Goal: Transaction & Acquisition: Purchase product/service

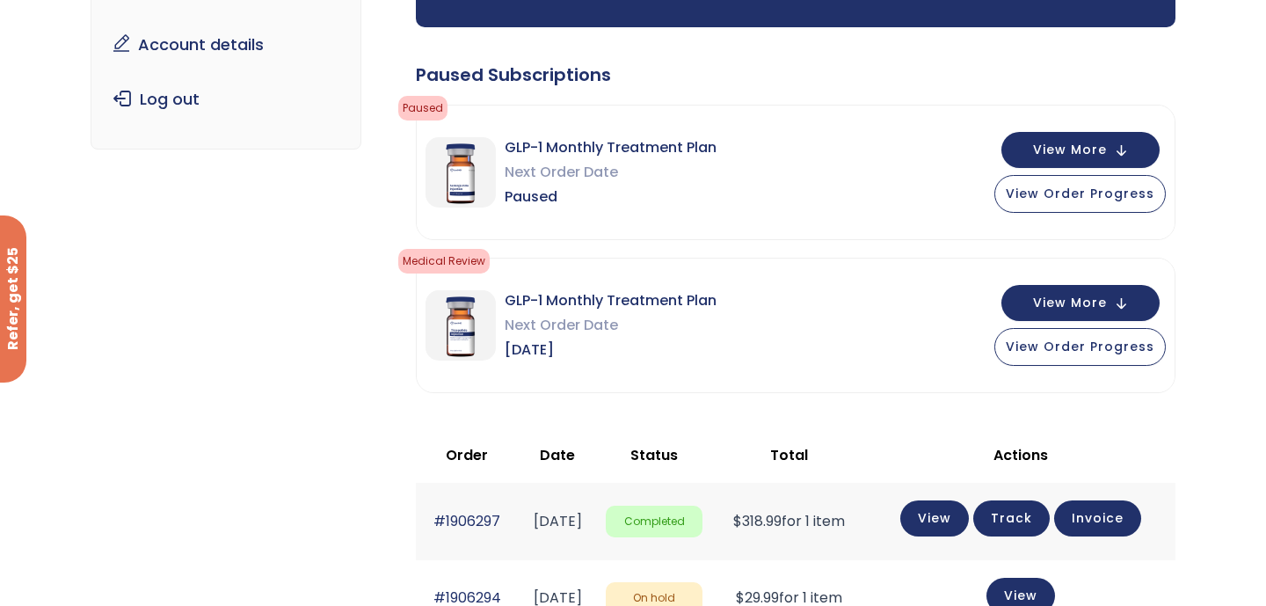
scroll to position [259, 0]
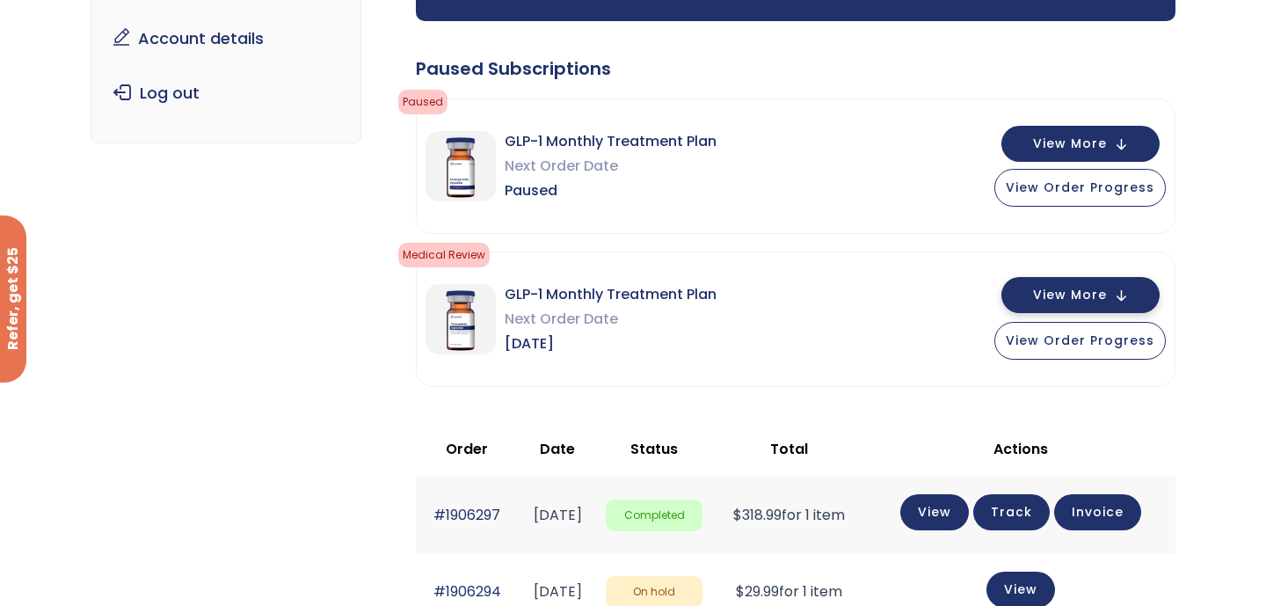
click at [1032, 296] on button "View More" at bounding box center [1081, 295] width 158 height 36
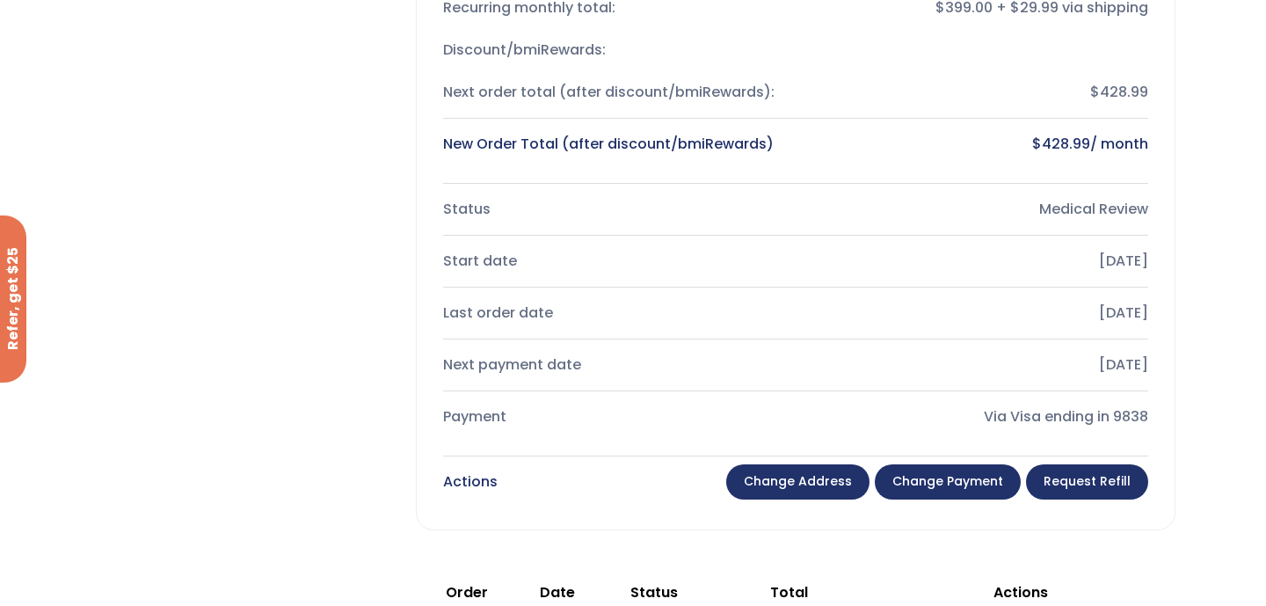
scroll to position [769, 0]
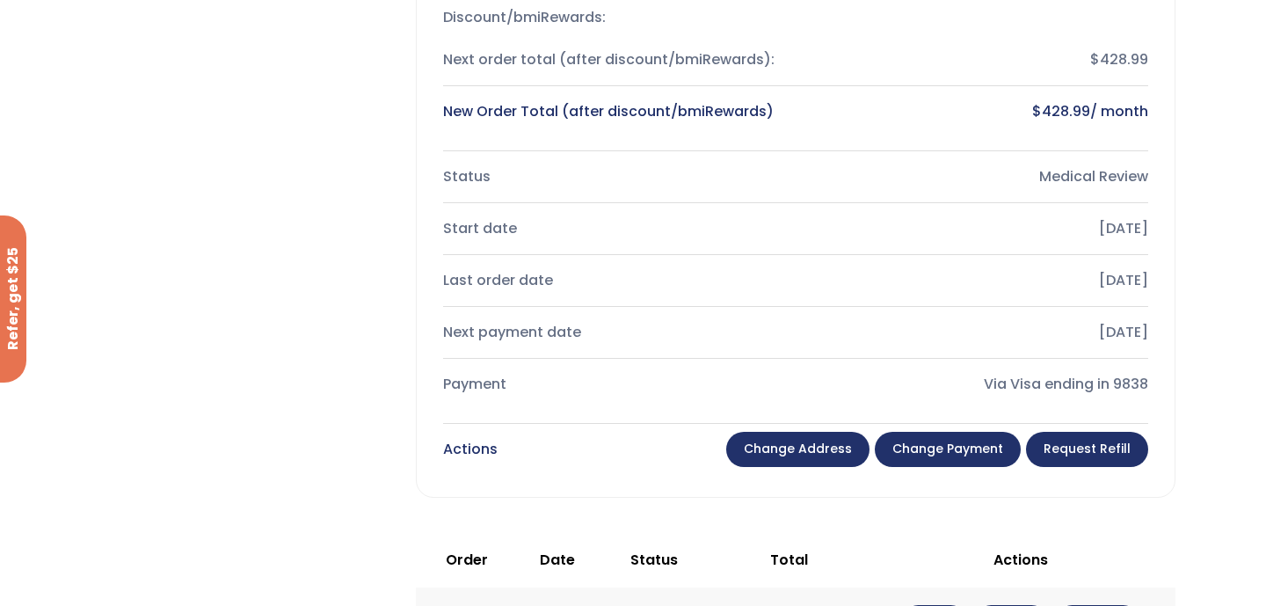
click at [953, 447] on link "Change payment" at bounding box center [948, 449] width 146 height 35
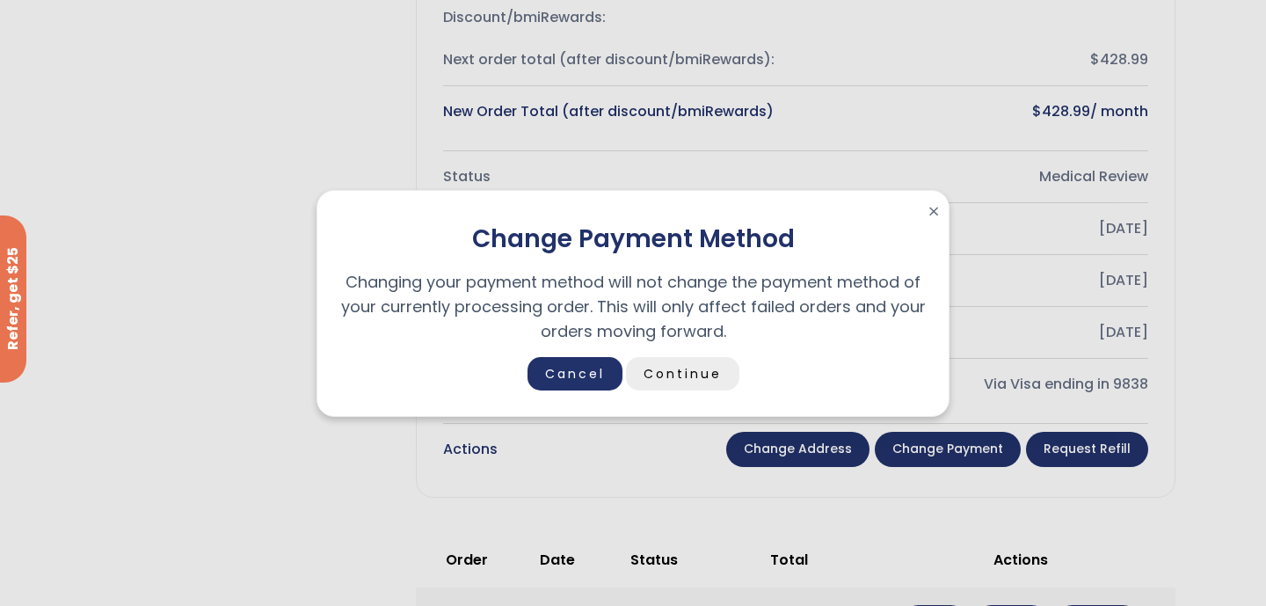
click at [694, 376] on link "Continue" at bounding box center [682, 373] width 113 height 33
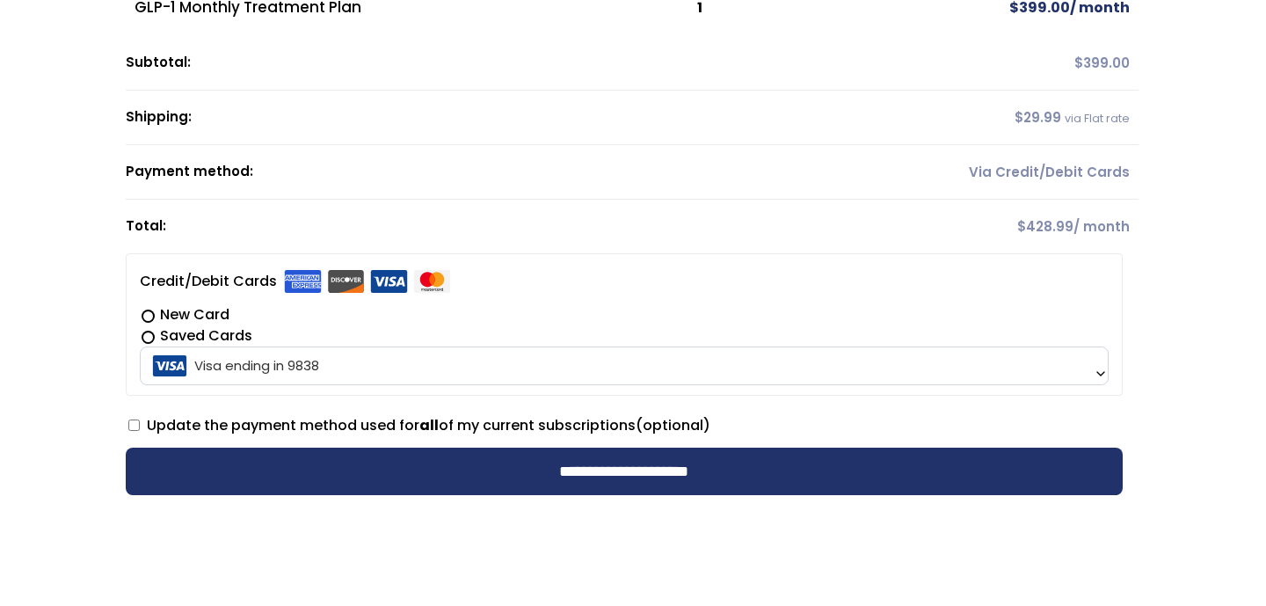
scroll to position [405, 0]
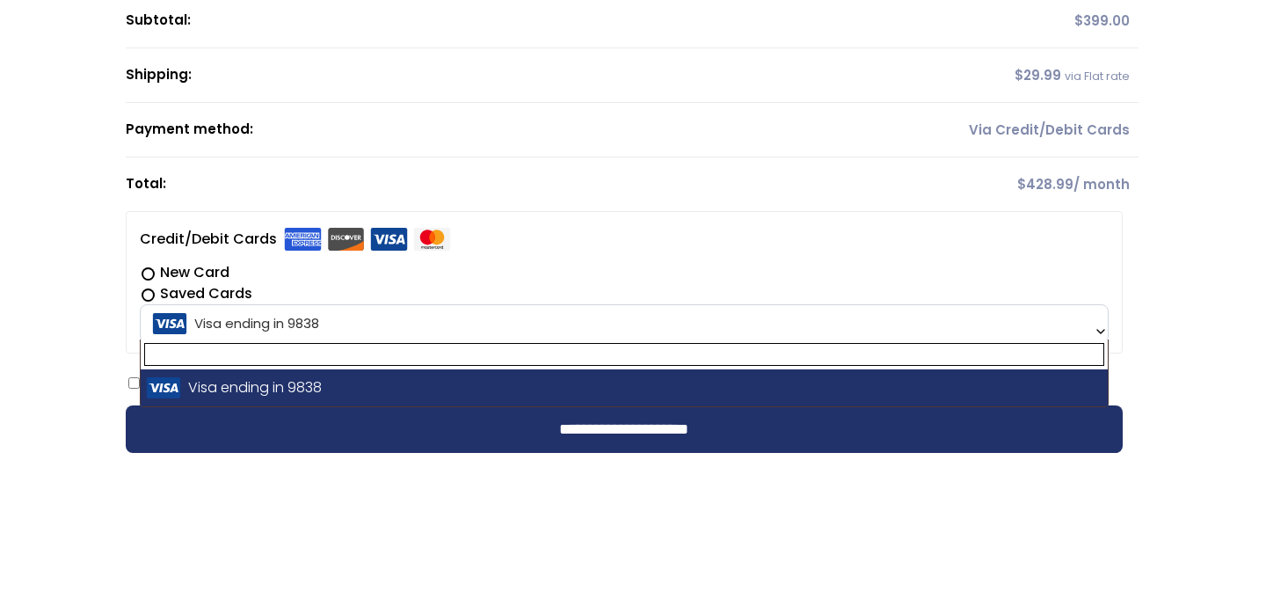
click at [1097, 332] on b at bounding box center [1101, 331] width 14 height 14
click at [145, 274] on label "New Card" at bounding box center [625, 272] width 970 height 21
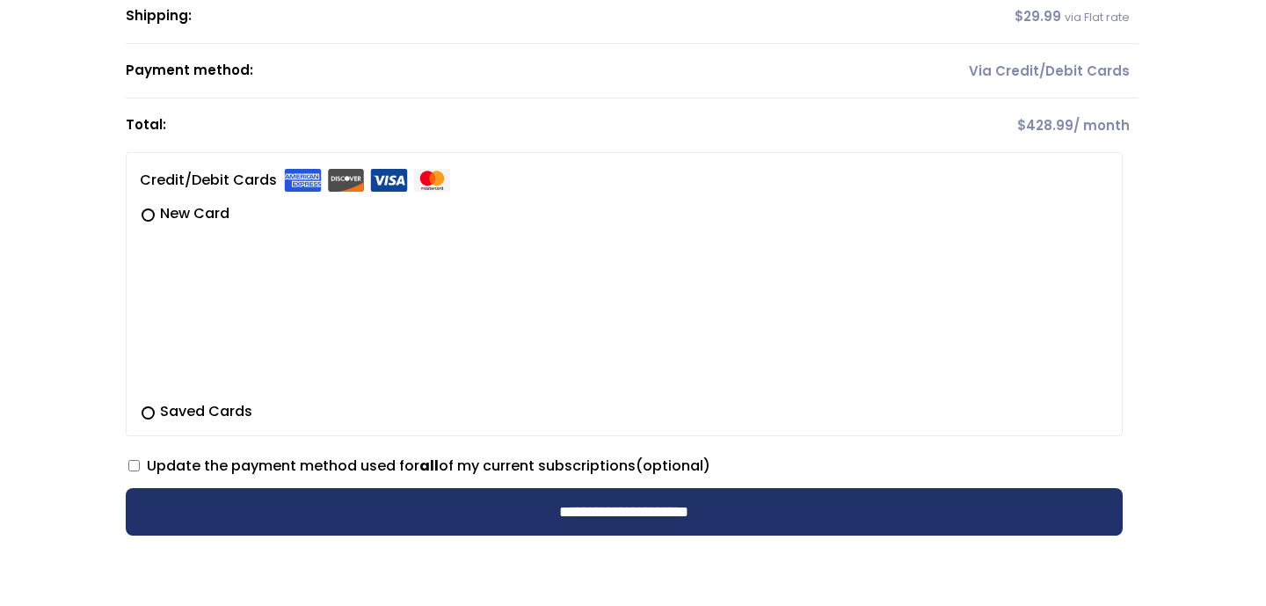
scroll to position [466, 0]
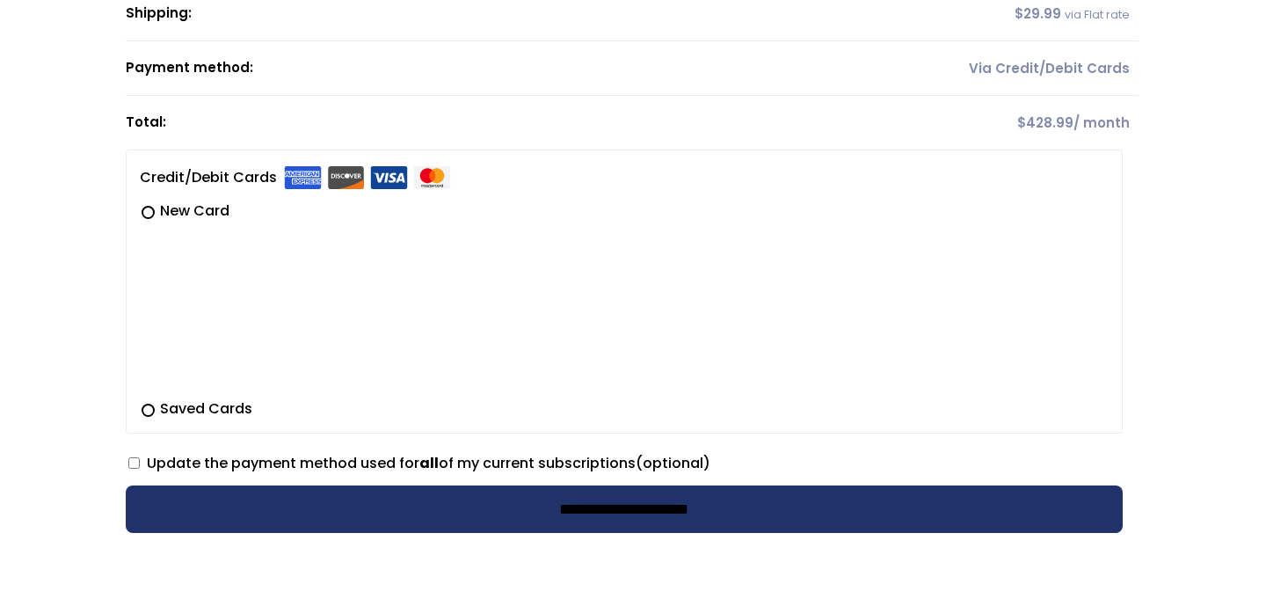
click at [193, 508] on input "**********" at bounding box center [625, 508] width 998 height 47
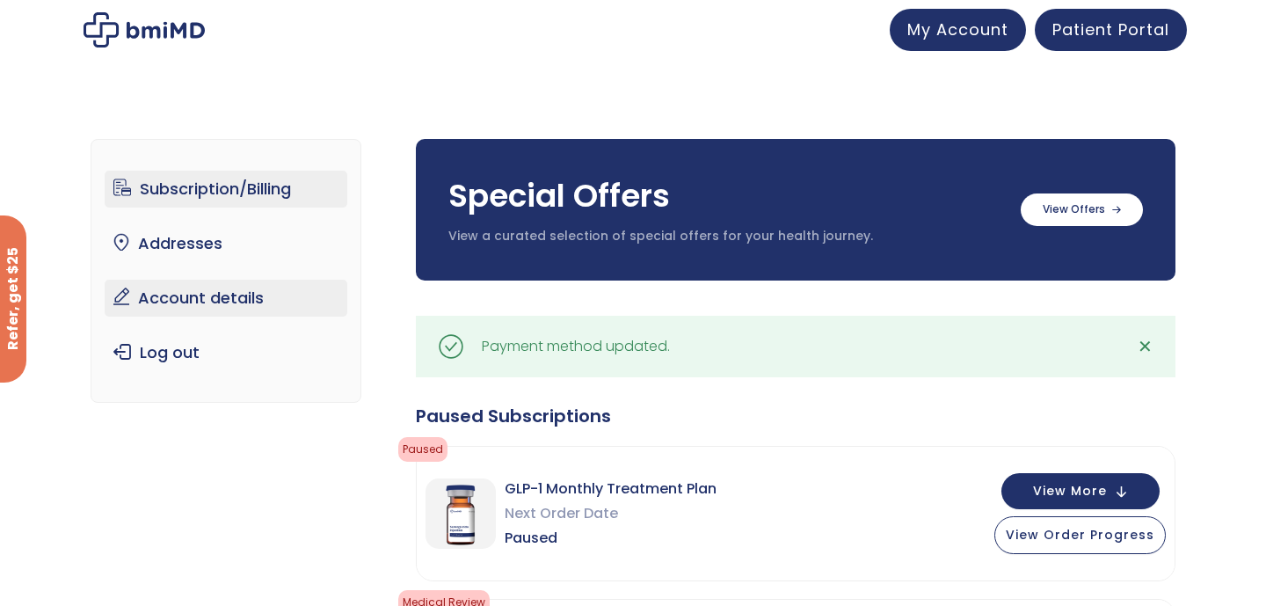
click at [230, 304] on link "Account details" at bounding box center [227, 298] width 244 height 37
